Goal: Information Seeking & Learning: Learn about a topic

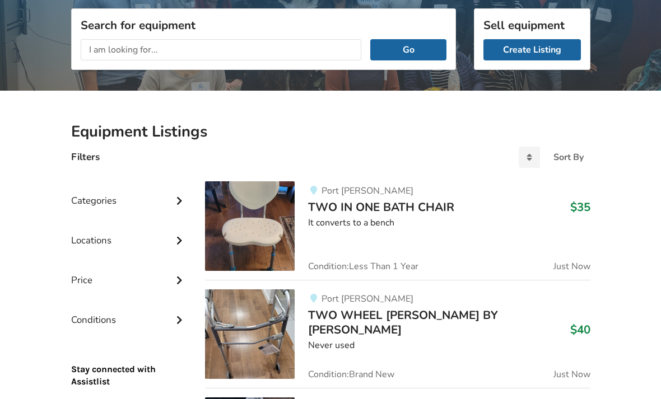
scroll to position [143, 0]
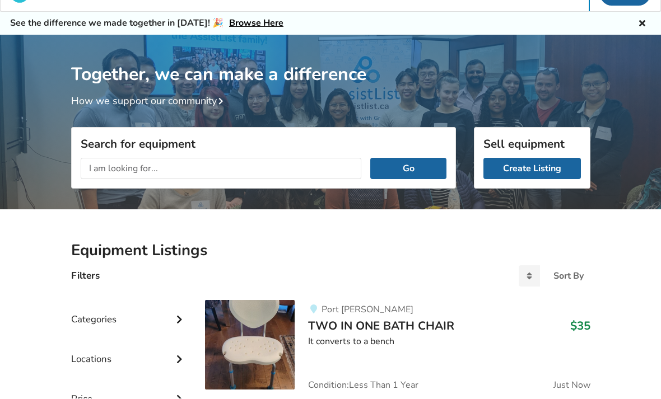
click at [301, 163] on input "text" at bounding box center [221, 168] width 281 height 21
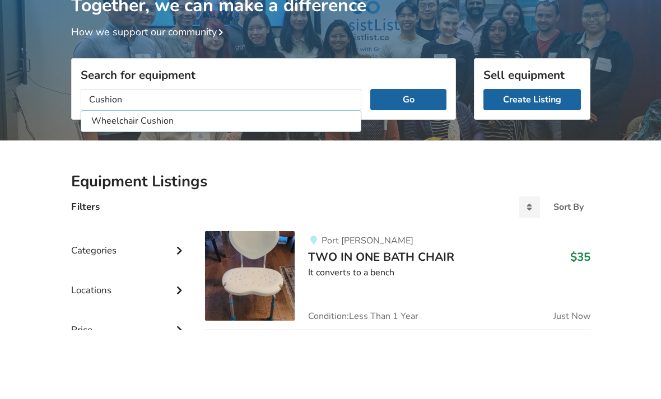
click at [289, 181] on li "Wheelchair Cushion" at bounding box center [220, 190] width 275 height 18
type input "Wheelchair Cushion"
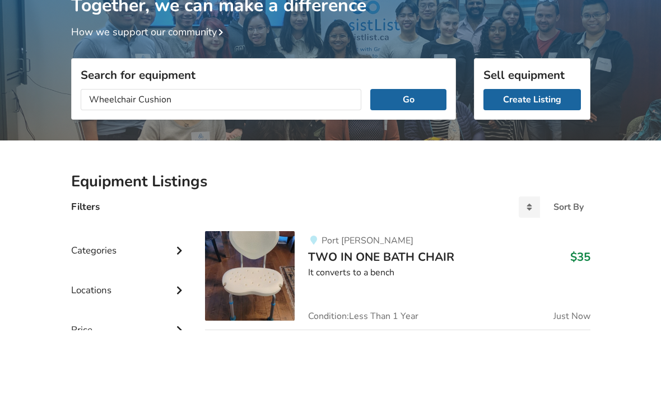
scroll to position [93, 0]
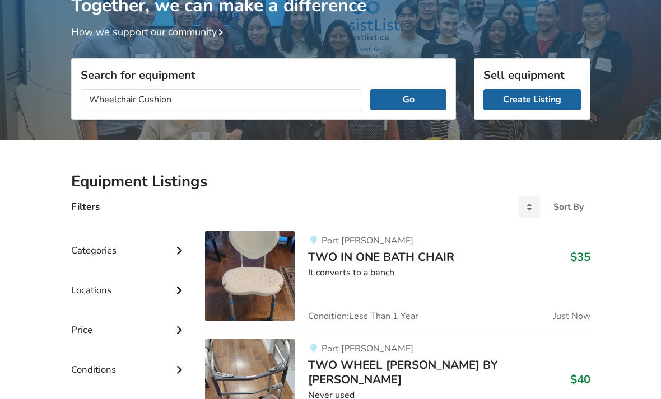
click at [408, 97] on button "Go" at bounding box center [408, 99] width 76 height 21
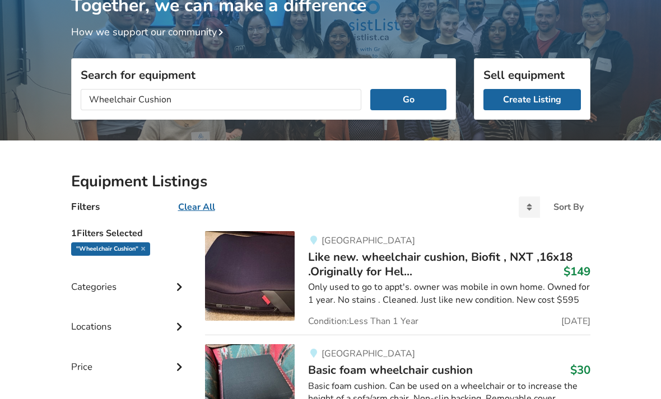
click at [260, 270] on img at bounding box center [250, 276] width 90 height 90
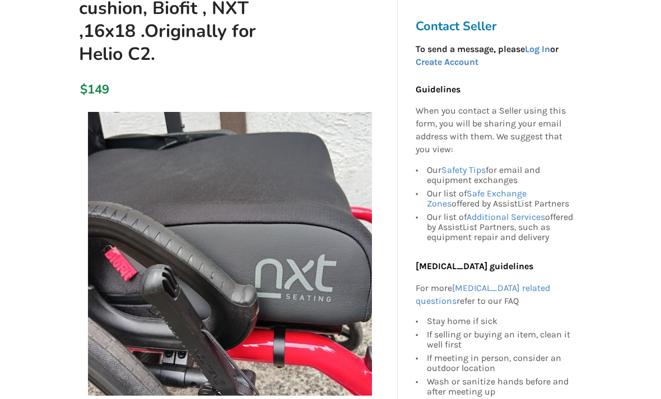
scroll to position [161, 0]
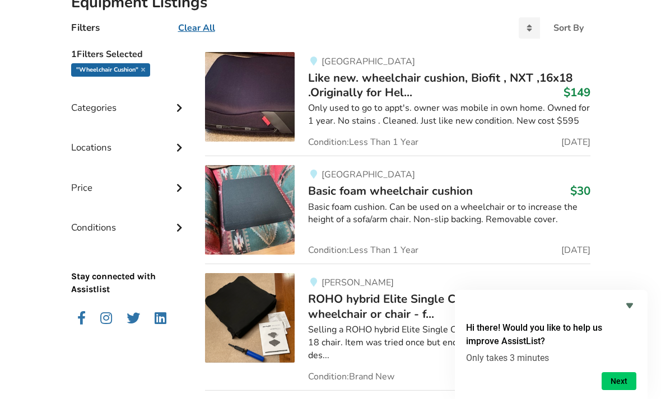
scroll to position [270, 0]
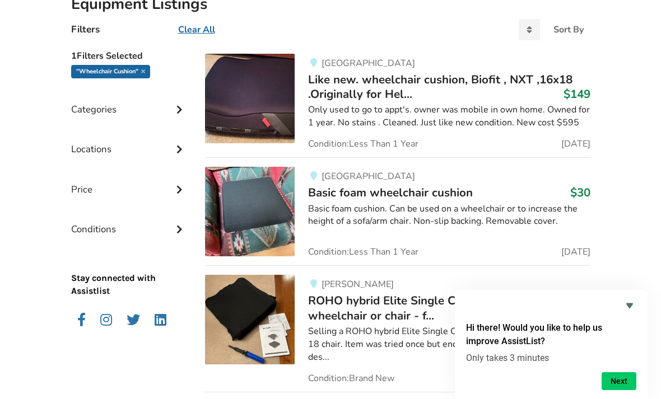
click at [252, 110] on img at bounding box center [250, 99] width 90 height 90
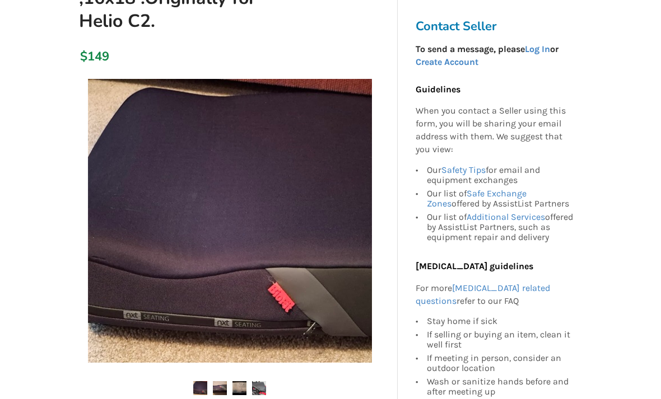
scroll to position [194, 0]
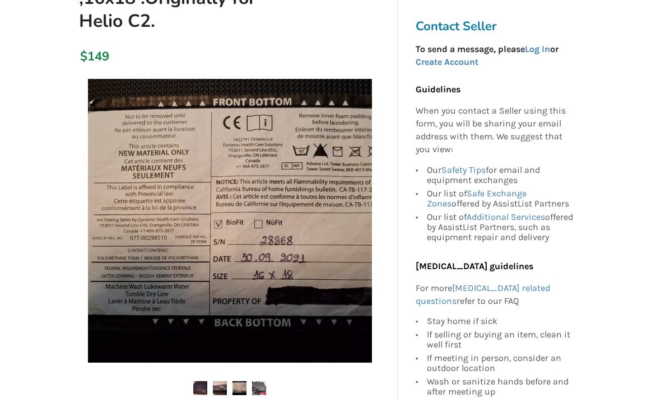
click at [221, 385] on img at bounding box center [220, 388] width 14 height 14
click at [236, 388] on img at bounding box center [239, 388] width 14 height 14
click at [260, 385] on img at bounding box center [259, 388] width 14 height 14
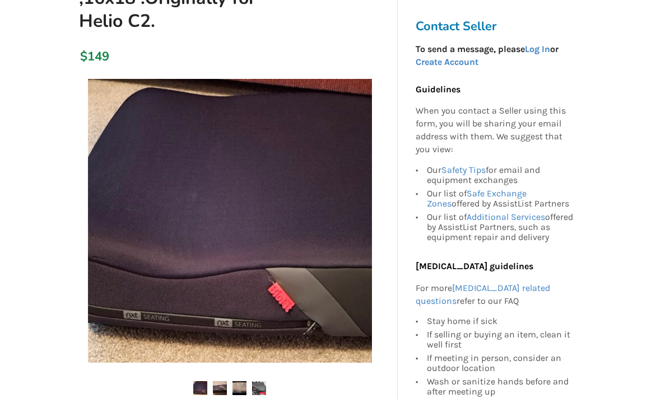
click at [201, 381] on img at bounding box center [200, 388] width 14 height 14
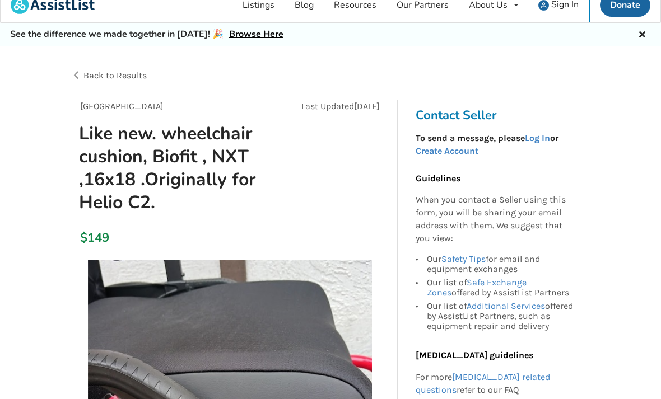
scroll to position [0, 0]
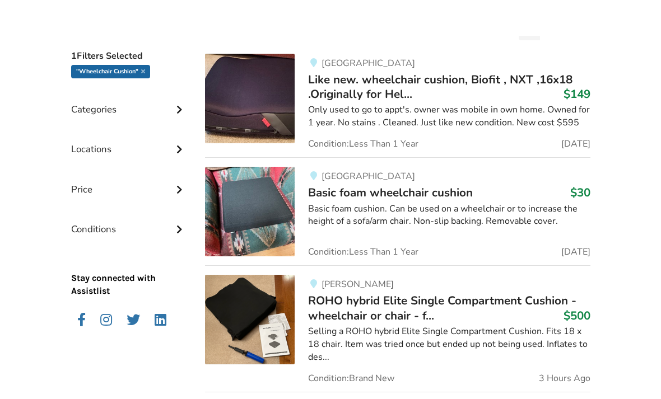
scroll to position [270, 0]
